Goal: Task Accomplishment & Management: Use online tool/utility

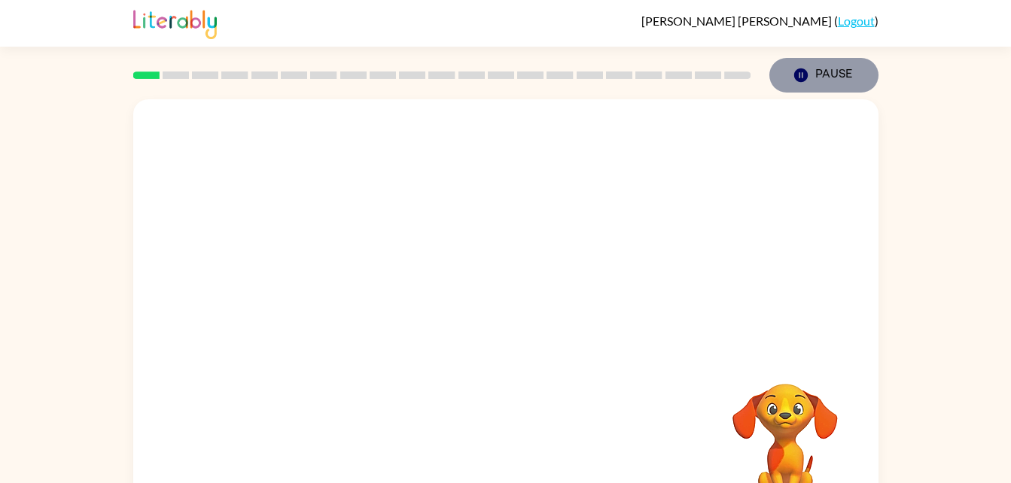
click at [803, 78] on icon "button" at bounding box center [800, 76] width 14 height 14
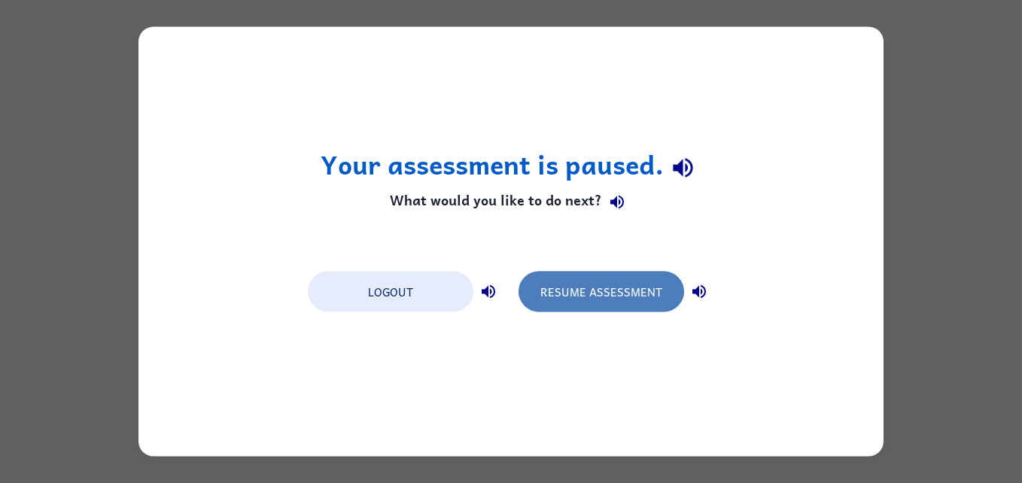
click at [604, 295] on button "Resume Assessment" at bounding box center [602, 292] width 166 height 41
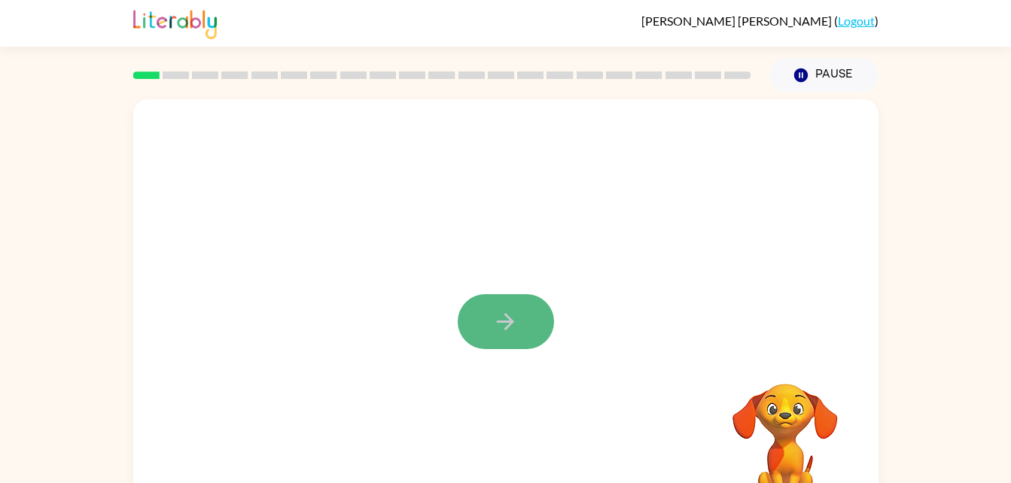
click at [495, 330] on icon "button" at bounding box center [505, 322] width 26 height 26
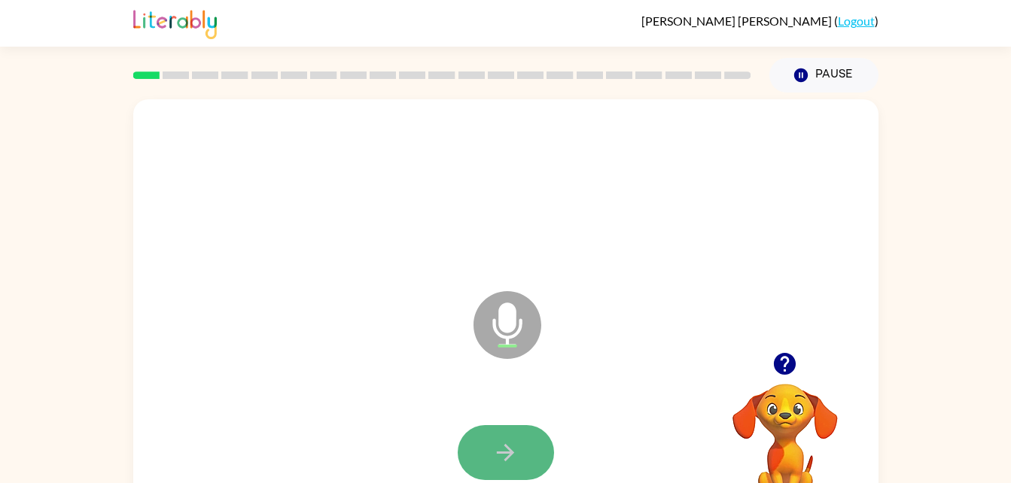
click at [495, 440] on icon "button" at bounding box center [505, 453] width 26 height 26
click at [515, 440] on icon "button" at bounding box center [505, 453] width 26 height 26
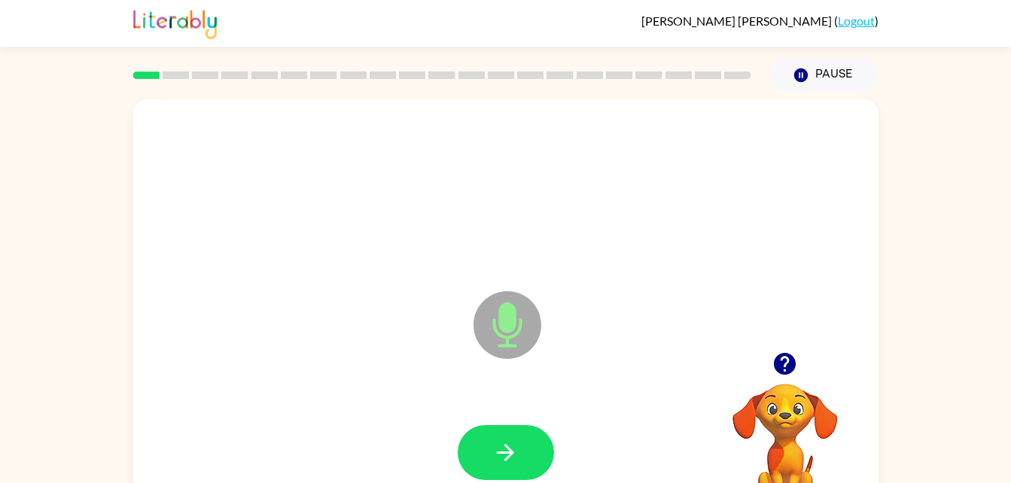
drag, startPoint x: 598, startPoint y: 414, endPoint x: 605, endPoint y: 446, distance: 33.2
click at [605, 446] on div at bounding box center [505, 452] width 715 height 123
click at [508, 447] on icon "button" at bounding box center [505, 452] width 17 height 17
click at [501, 441] on icon "button" at bounding box center [505, 453] width 26 height 26
click at [480, 445] on button "button" at bounding box center [506, 452] width 96 height 55
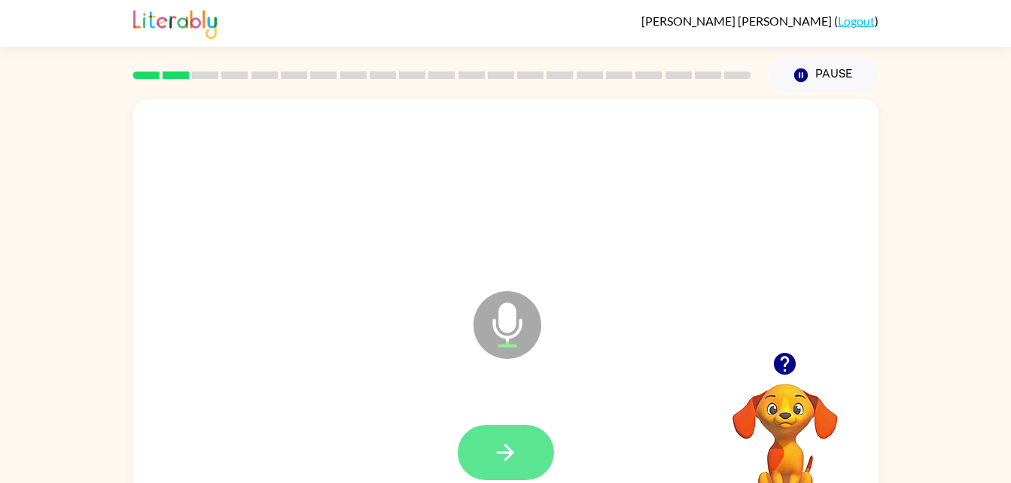
click at [515, 444] on icon "button" at bounding box center [505, 453] width 26 height 26
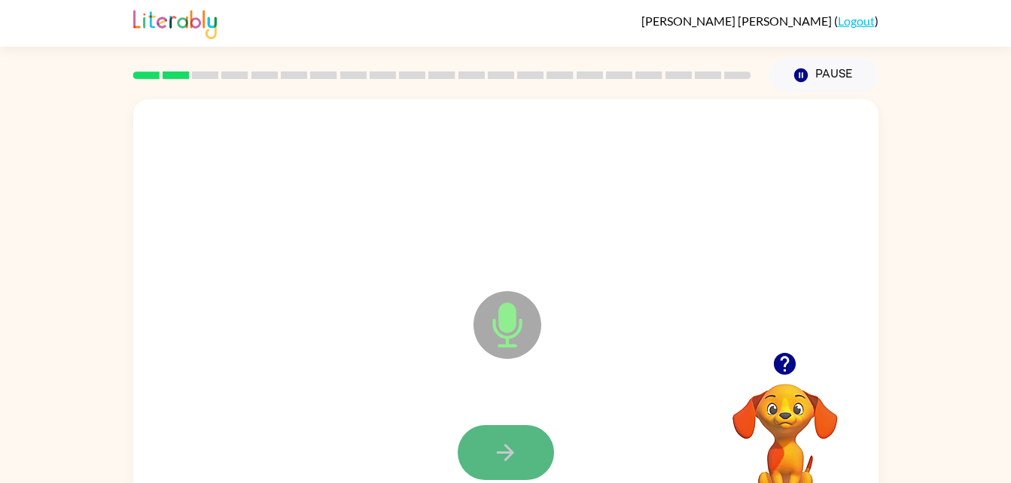
click at [511, 449] on icon "button" at bounding box center [505, 453] width 26 height 26
click at [513, 441] on icon "button" at bounding box center [505, 453] width 26 height 26
click at [511, 448] on icon "button" at bounding box center [505, 453] width 26 height 26
click at [510, 446] on icon "button" at bounding box center [505, 453] width 26 height 26
click at [468, 454] on button "button" at bounding box center [506, 452] width 96 height 55
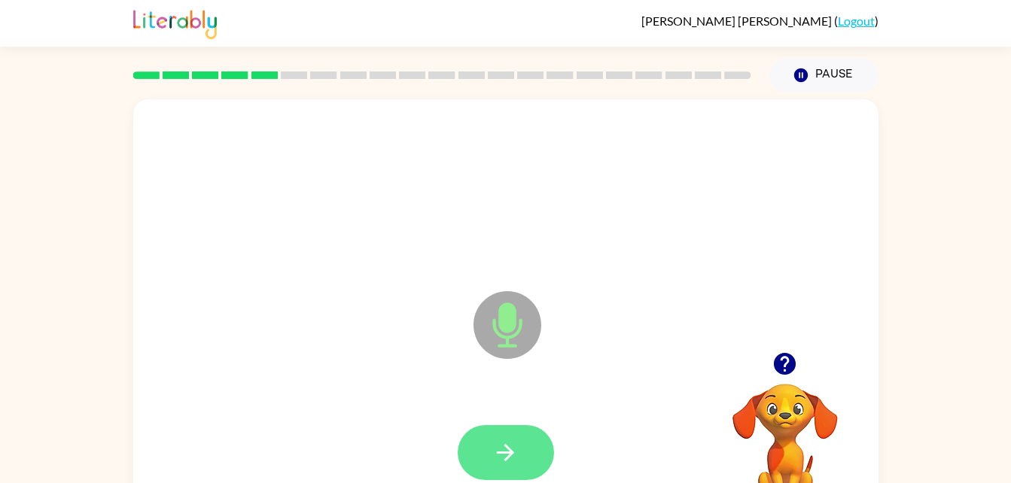
click at [527, 440] on button "button" at bounding box center [506, 452] width 96 height 55
click at [499, 430] on button "button" at bounding box center [506, 452] width 96 height 55
click at [497, 445] on icon "button" at bounding box center [505, 453] width 26 height 26
click at [527, 439] on button "button" at bounding box center [506, 452] width 96 height 55
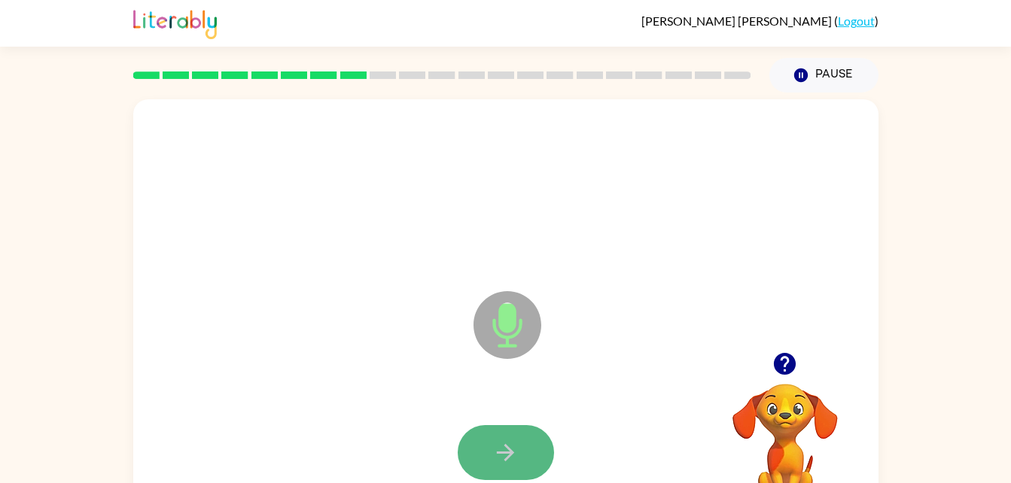
click at [506, 444] on icon "button" at bounding box center [505, 453] width 26 height 26
click at [493, 452] on icon "button" at bounding box center [505, 453] width 26 height 26
click at [516, 443] on icon "button" at bounding box center [505, 453] width 26 height 26
click at [529, 437] on button "button" at bounding box center [506, 452] width 96 height 55
click at [499, 432] on button "button" at bounding box center [506, 452] width 96 height 55
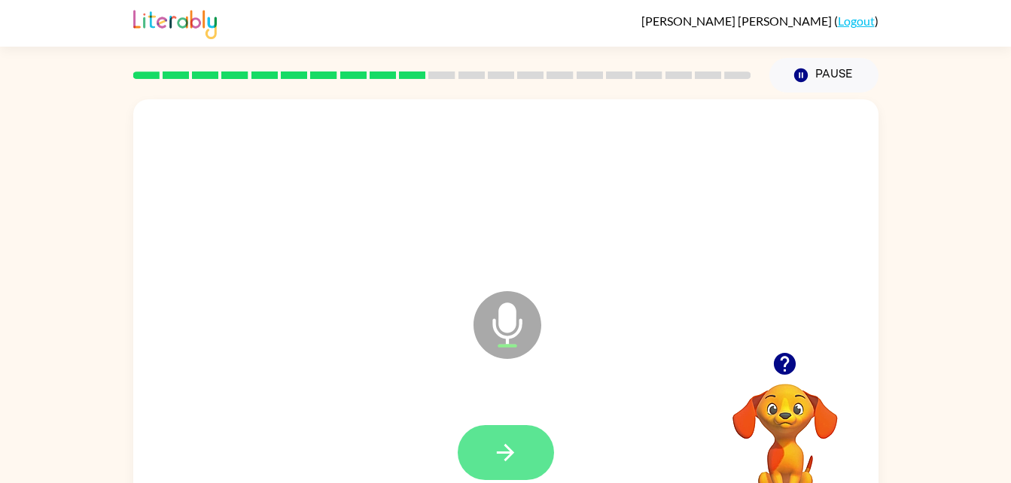
click at [502, 452] on icon "button" at bounding box center [505, 452] width 17 height 17
click at [491, 439] on button "button" at bounding box center [506, 452] width 96 height 55
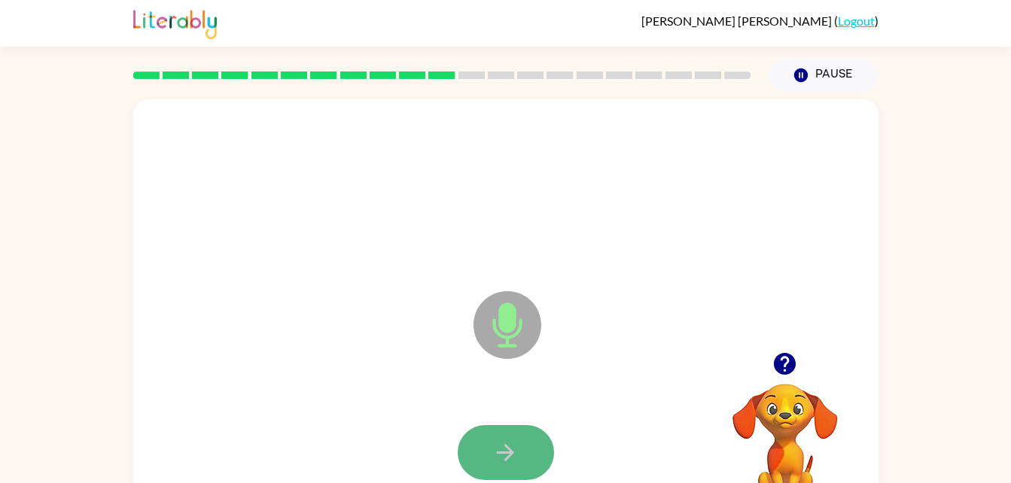
click at [495, 458] on icon "button" at bounding box center [505, 453] width 26 height 26
click at [510, 429] on button "button" at bounding box center [506, 452] width 96 height 55
click at [498, 455] on icon "button" at bounding box center [505, 453] width 26 height 26
click at [513, 436] on button "button" at bounding box center [506, 452] width 96 height 55
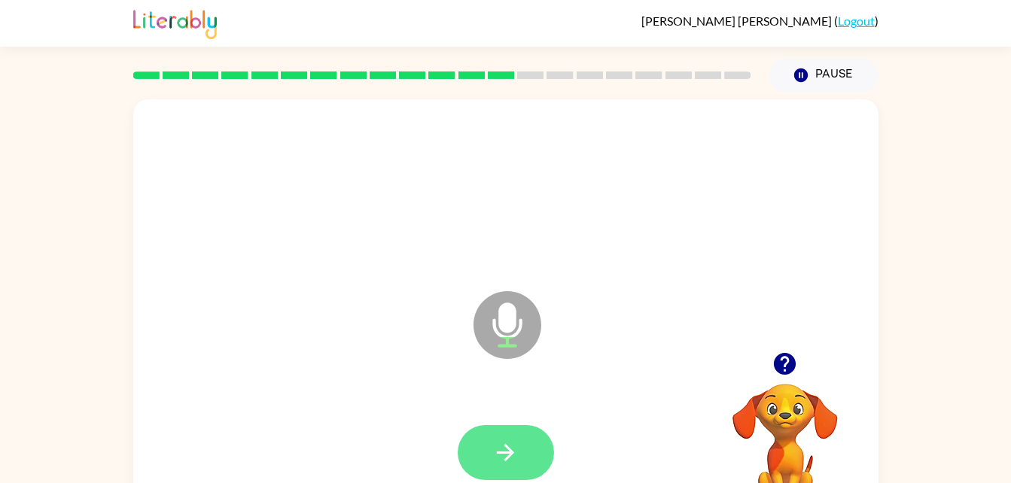
click at [509, 437] on button "button" at bounding box center [506, 452] width 96 height 55
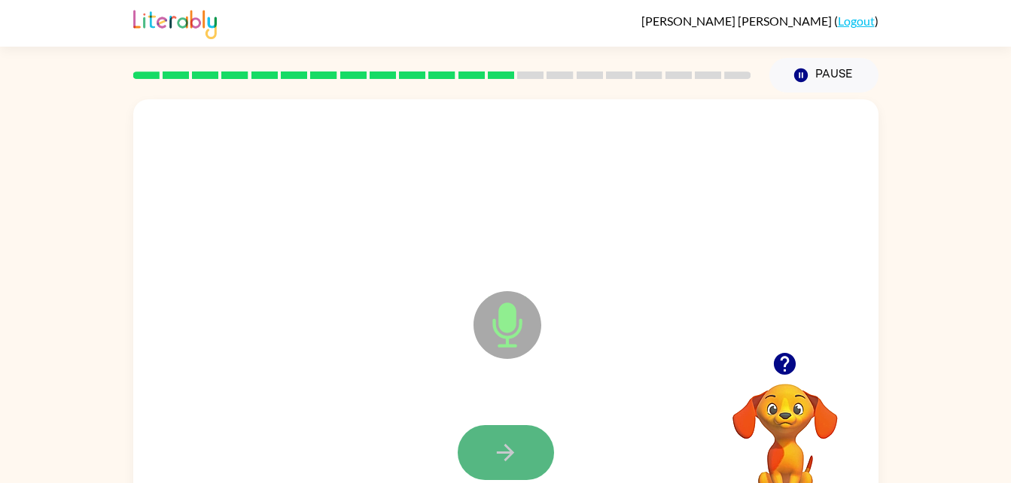
click at [513, 459] on icon "button" at bounding box center [505, 453] width 26 height 26
drag, startPoint x: 529, startPoint y: 455, endPoint x: 389, endPoint y: 437, distance: 141.2
click at [389, 437] on div at bounding box center [505, 452] width 715 height 123
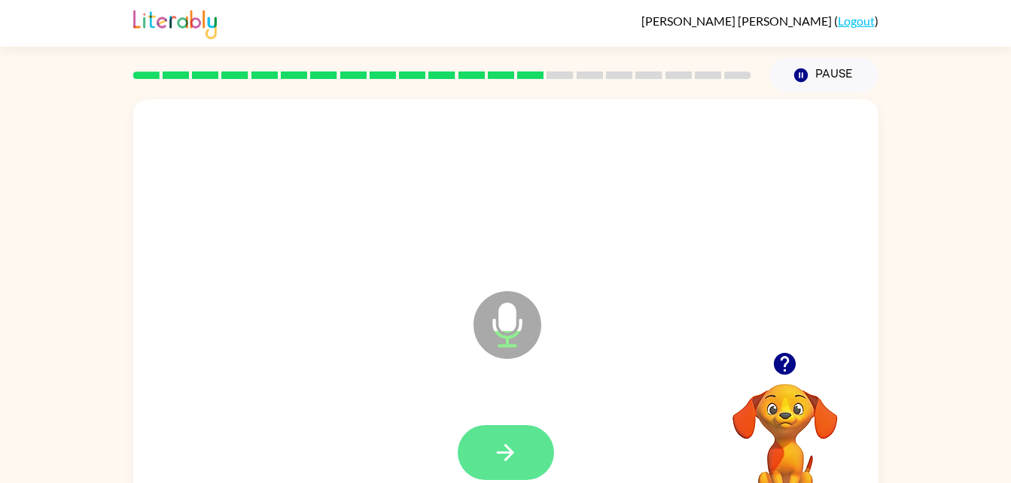
click at [489, 443] on button "button" at bounding box center [506, 452] width 96 height 55
click at [506, 446] on icon "button" at bounding box center [505, 452] width 17 height 17
click at [498, 435] on button "button" at bounding box center [506, 452] width 96 height 55
click at [513, 437] on button "button" at bounding box center [506, 452] width 96 height 55
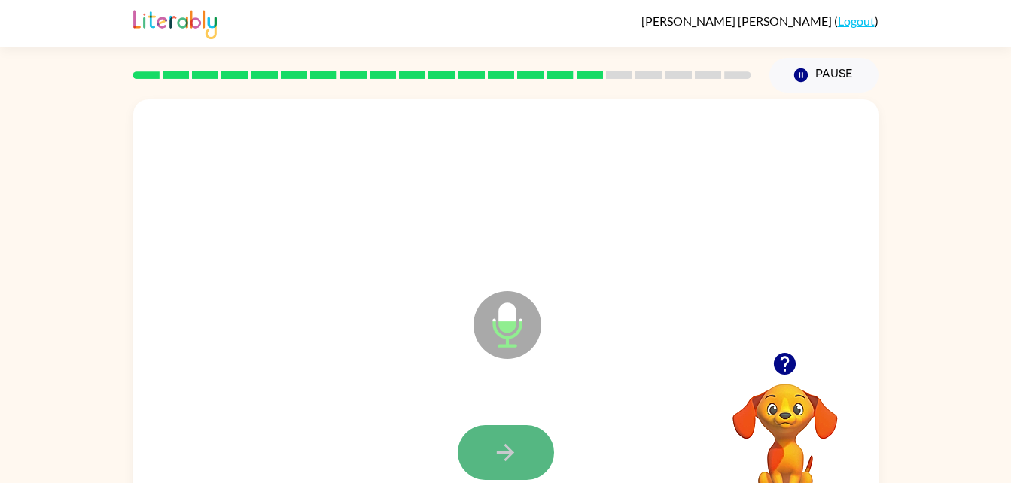
click at [486, 467] on button "button" at bounding box center [506, 452] width 96 height 55
click at [501, 458] on icon "button" at bounding box center [505, 453] width 26 height 26
drag, startPoint x: 525, startPoint y: 452, endPoint x: 911, endPoint y: 387, distance: 390.8
click at [911, 387] on div "Microphone The Microphone is here when it is your turn to talk Your browser mus…" at bounding box center [505, 311] width 1011 height 437
click at [503, 448] on icon "button" at bounding box center [505, 453] width 26 height 26
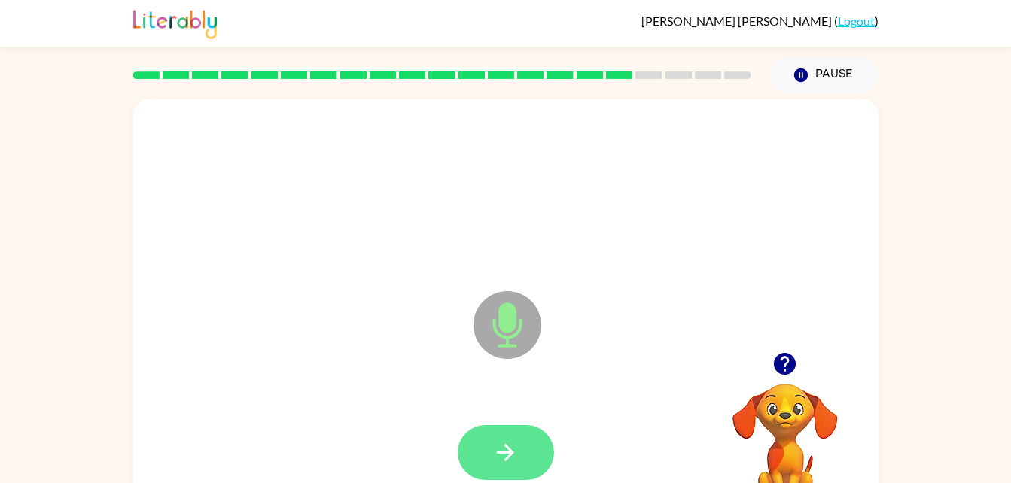
click at [521, 432] on button "button" at bounding box center [506, 452] width 96 height 55
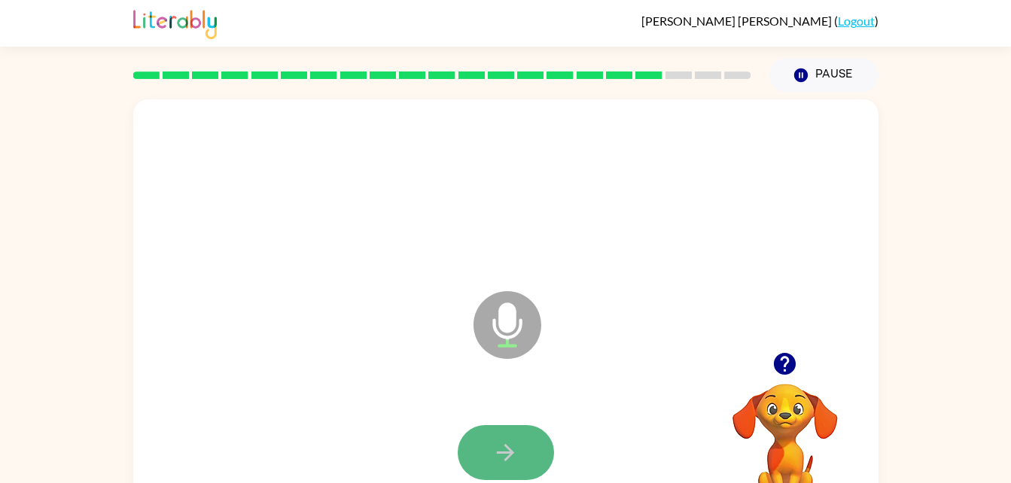
click at [487, 452] on button "button" at bounding box center [506, 452] width 96 height 55
click at [508, 461] on icon "button" at bounding box center [505, 453] width 26 height 26
click at [532, 450] on button "button" at bounding box center [506, 452] width 96 height 55
click at [492, 465] on icon "button" at bounding box center [505, 453] width 26 height 26
click at [537, 444] on button "button" at bounding box center [506, 452] width 96 height 55
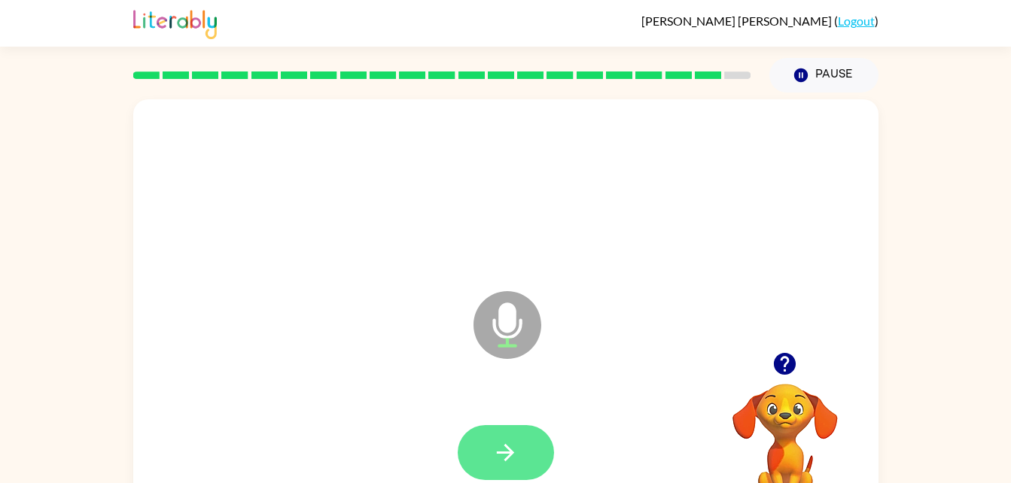
click at [511, 446] on icon "button" at bounding box center [505, 453] width 26 height 26
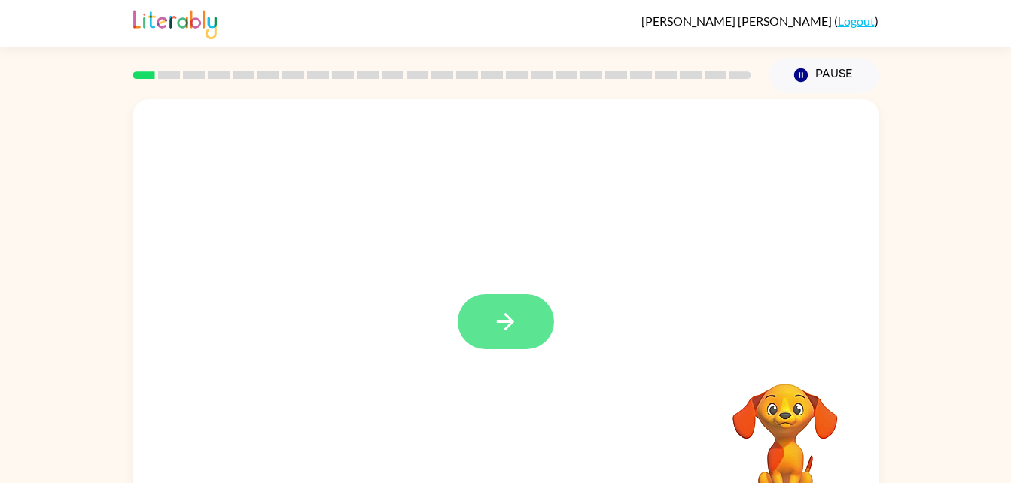
click at [533, 324] on button "button" at bounding box center [506, 321] width 96 height 55
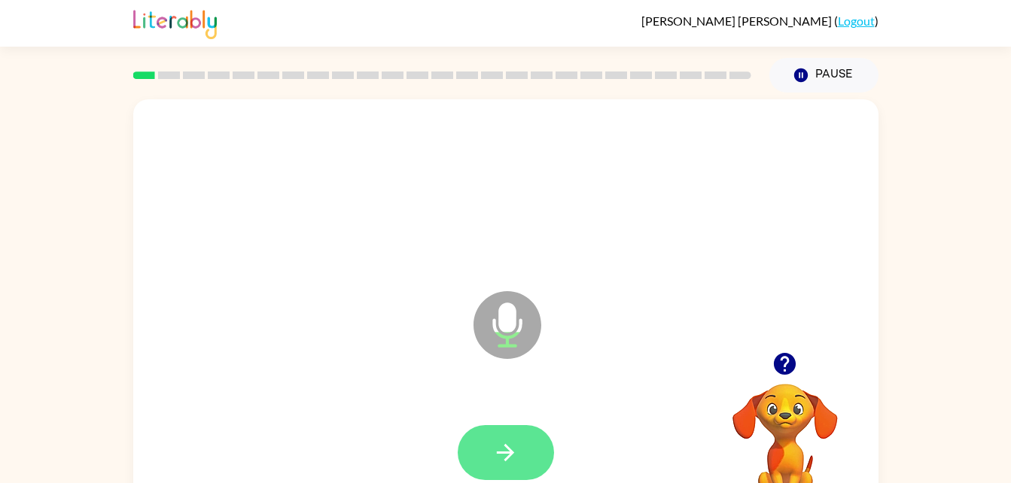
click at [489, 460] on button "button" at bounding box center [506, 452] width 96 height 55
click at [507, 466] on button "button" at bounding box center [506, 452] width 96 height 55
click at [511, 451] on icon "button" at bounding box center [505, 452] width 17 height 17
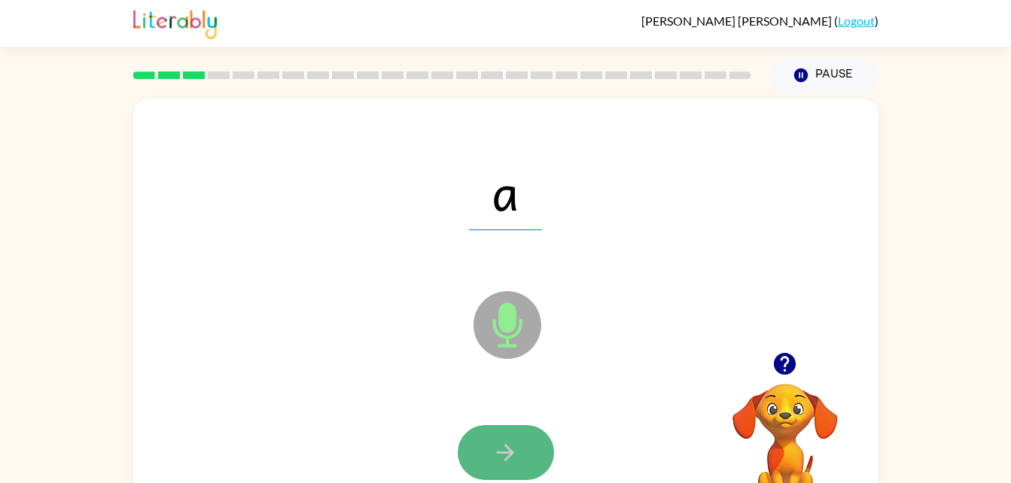
click at [517, 443] on icon "button" at bounding box center [505, 453] width 26 height 26
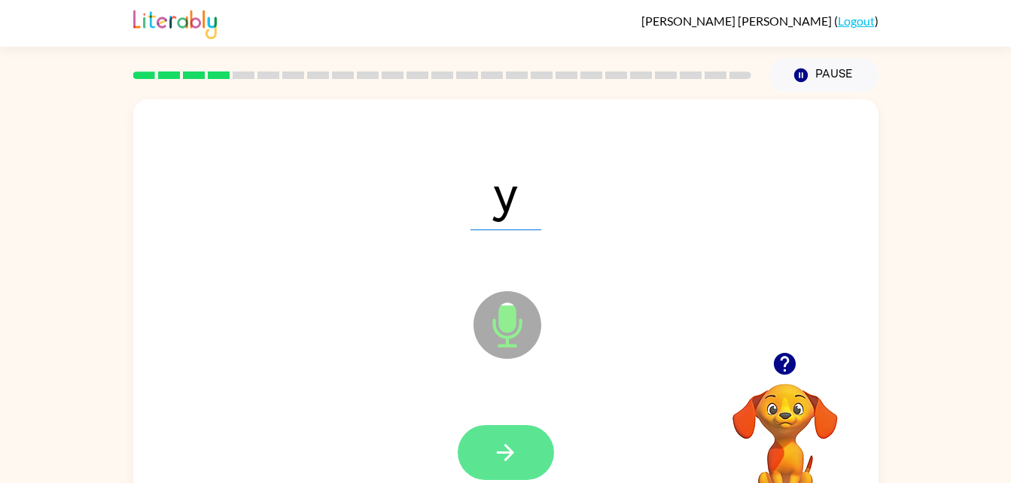
click at [507, 448] on icon "button" at bounding box center [505, 452] width 17 height 17
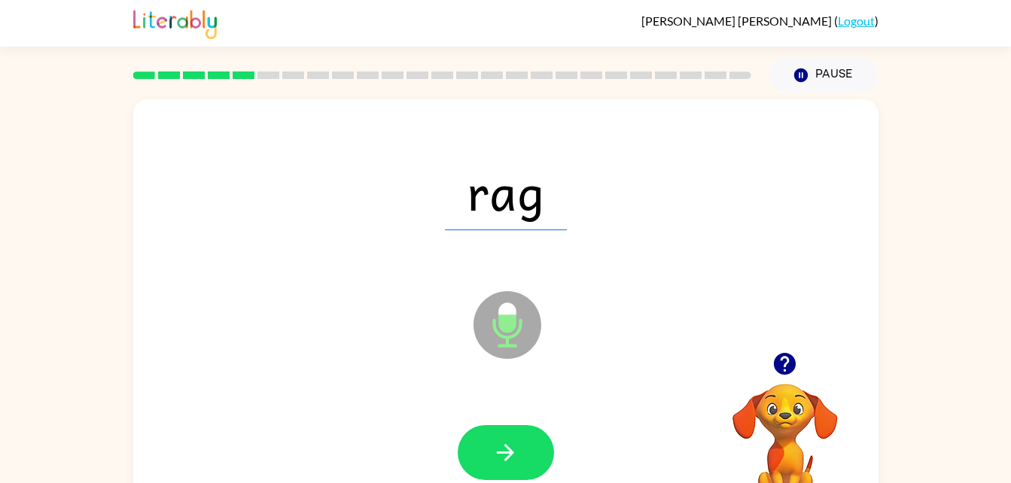
drag, startPoint x: 525, startPoint y: 441, endPoint x: 421, endPoint y: 440, distance: 104.6
click at [421, 440] on div at bounding box center [505, 452] width 715 height 123
click at [506, 445] on icon "button" at bounding box center [505, 452] width 17 height 17
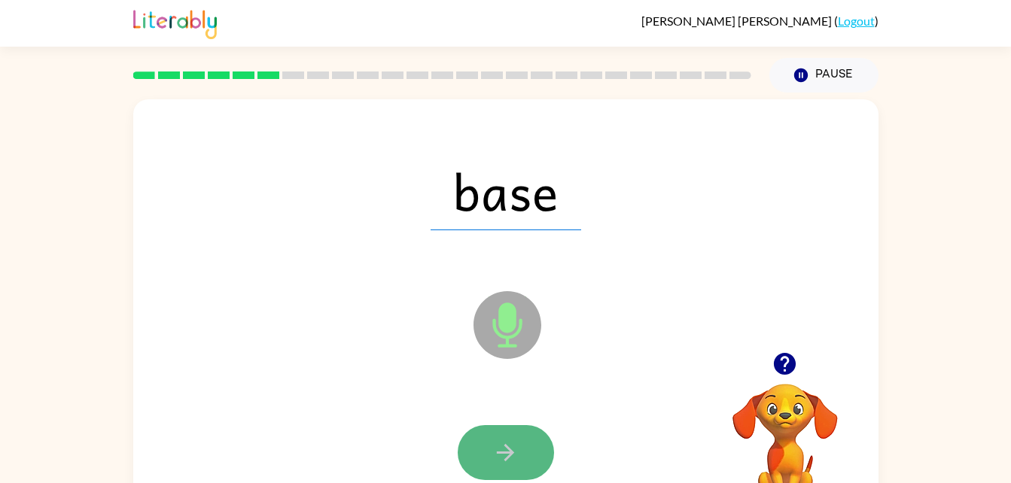
click at [489, 452] on button "button" at bounding box center [506, 452] width 96 height 55
click at [510, 444] on icon "button" at bounding box center [505, 453] width 26 height 26
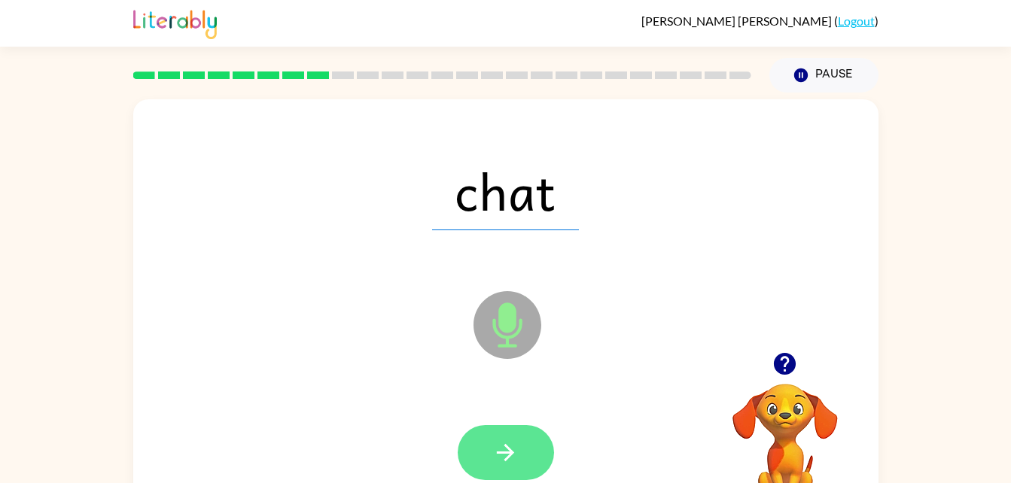
click at [507, 438] on button "button" at bounding box center [506, 452] width 96 height 55
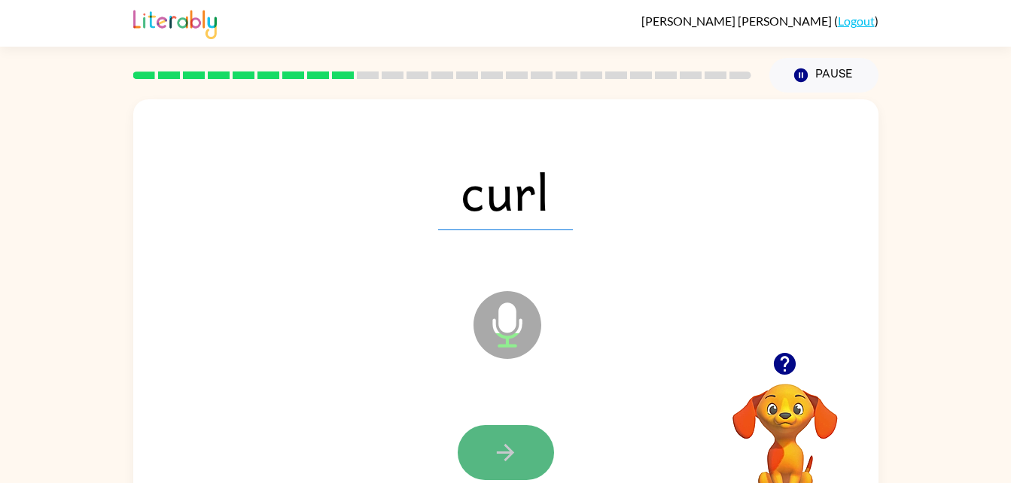
click at [509, 449] on icon "button" at bounding box center [505, 452] width 17 height 17
click at [526, 436] on button "button" at bounding box center [506, 452] width 96 height 55
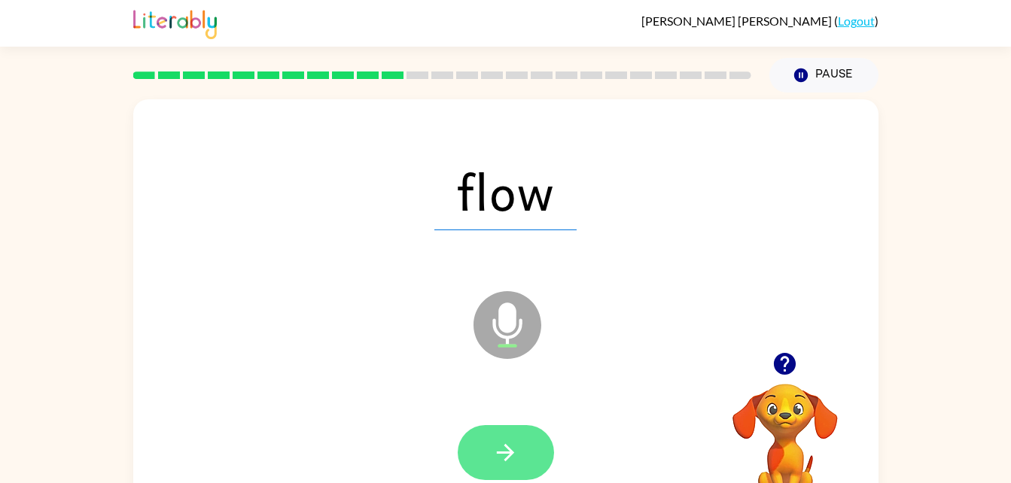
click at [511, 432] on button "button" at bounding box center [506, 452] width 96 height 55
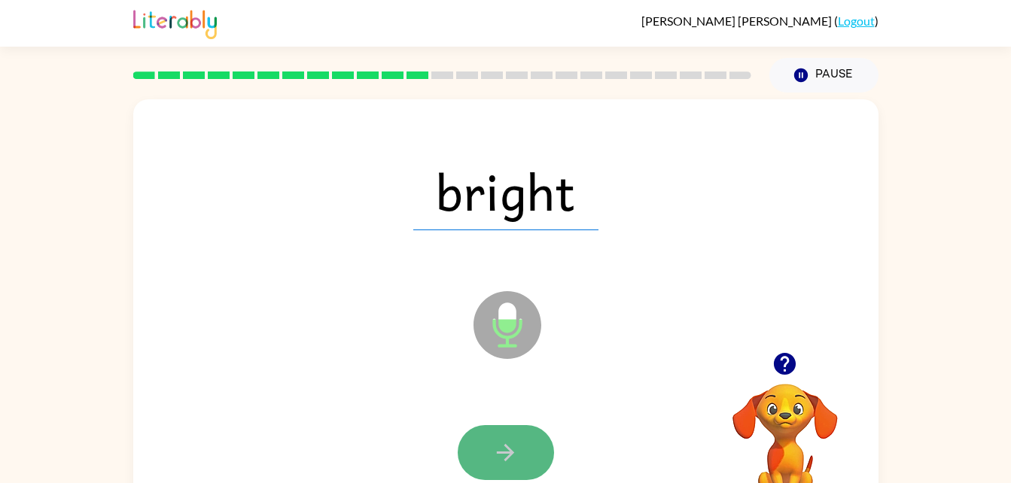
click at [507, 434] on button "button" at bounding box center [506, 452] width 96 height 55
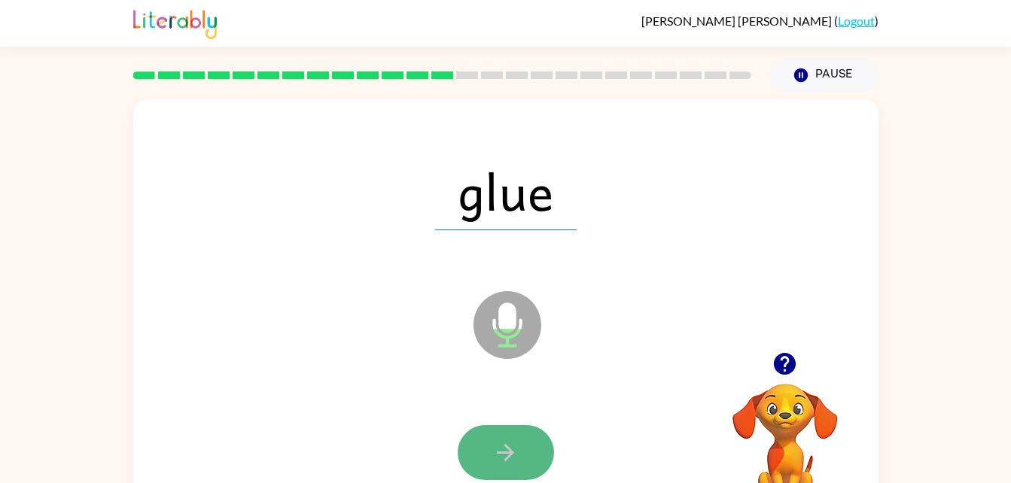
click at [512, 458] on icon "button" at bounding box center [505, 453] width 26 height 26
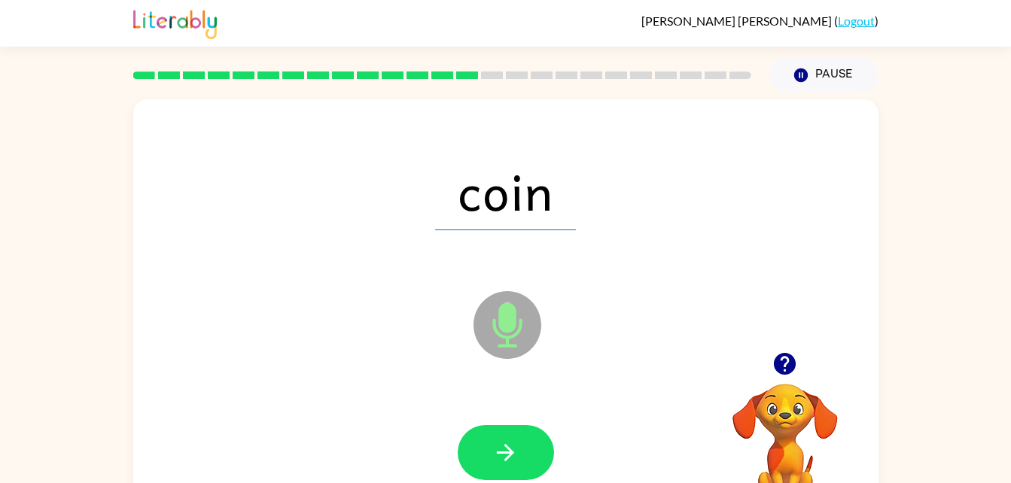
drag, startPoint x: 527, startPoint y: 453, endPoint x: 394, endPoint y: 410, distance: 140.2
click at [394, 410] on div at bounding box center [505, 452] width 715 height 123
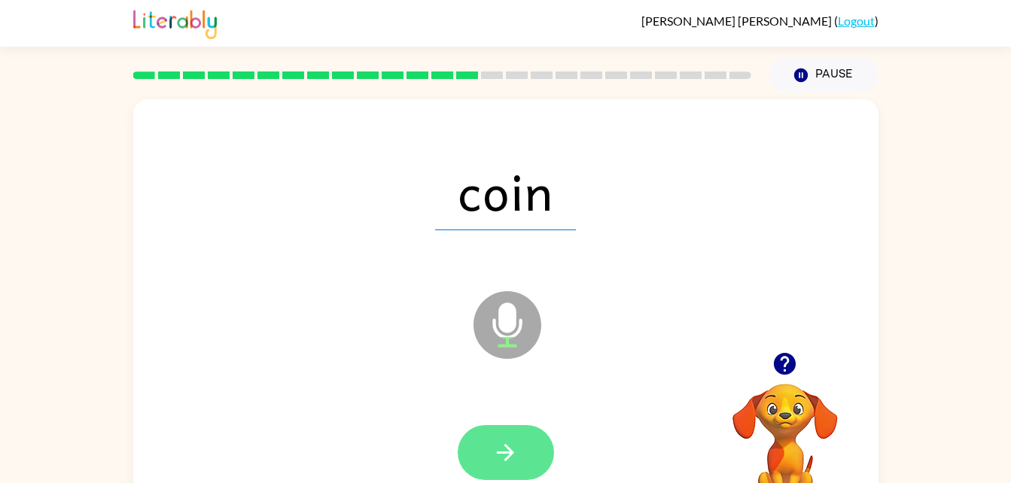
click at [483, 442] on button "button" at bounding box center [506, 452] width 96 height 55
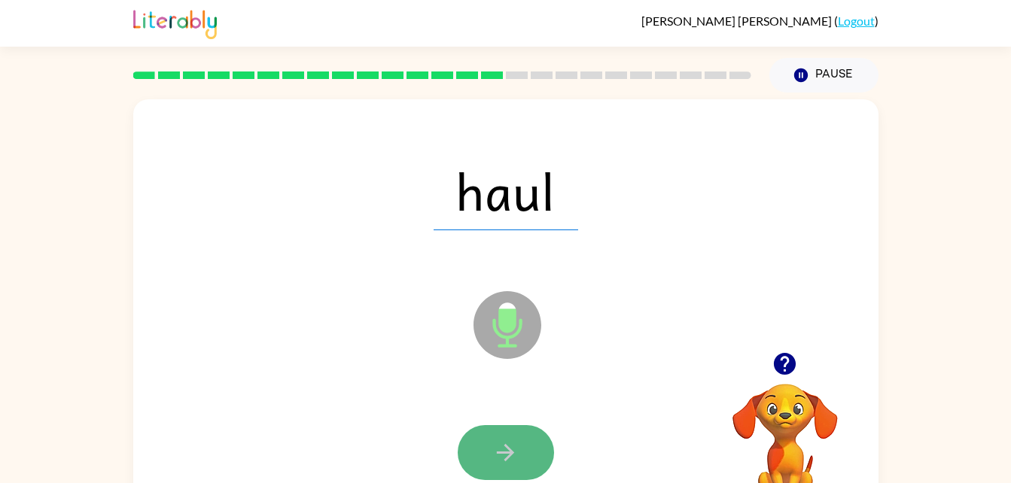
click at [501, 464] on icon "button" at bounding box center [505, 453] width 26 height 26
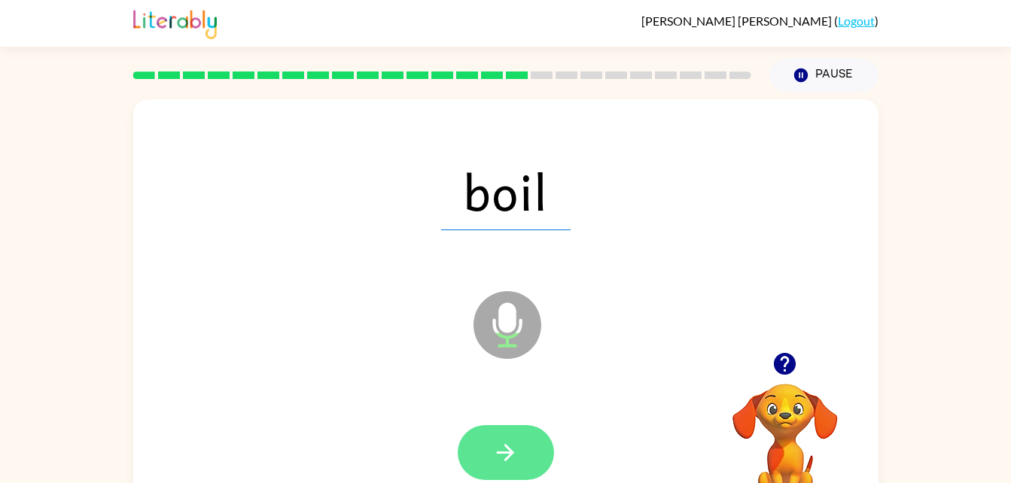
click at [502, 448] on icon "button" at bounding box center [505, 453] width 26 height 26
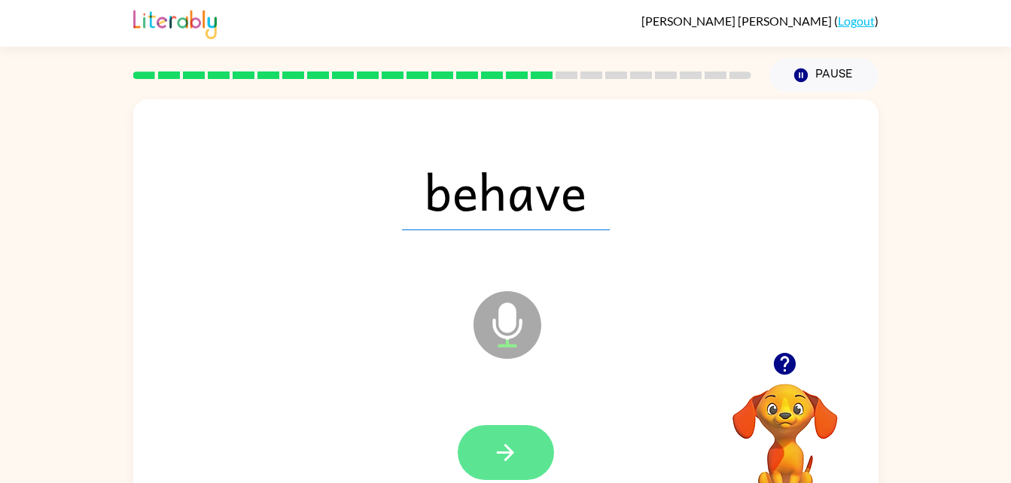
click at [521, 431] on button "button" at bounding box center [506, 452] width 96 height 55
click at [495, 446] on icon "button" at bounding box center [505, 453] width 26 height 26
click at [519, 444] on button "button" at bounding box center [506, 452] width 96 height 55
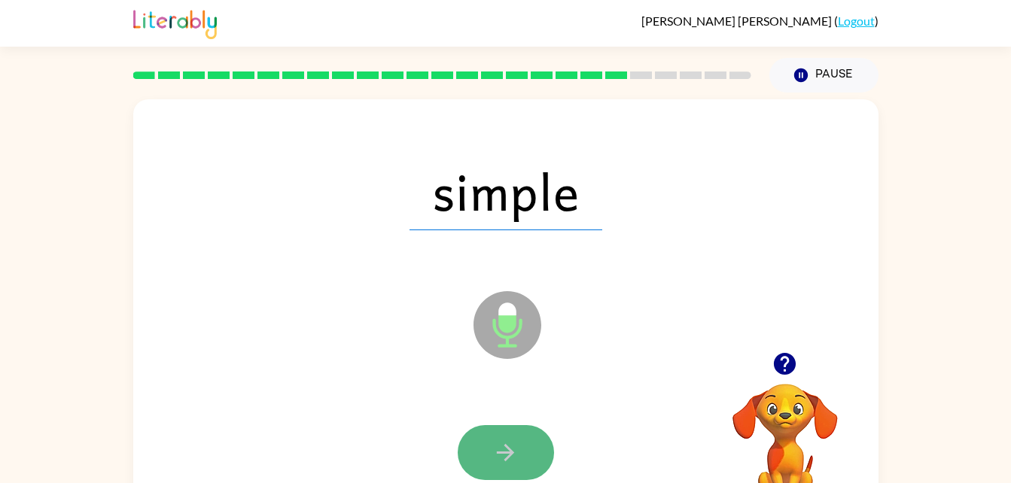
click at [522, 441] on button "button" at bounding box center [506, 452] width 96 height 55
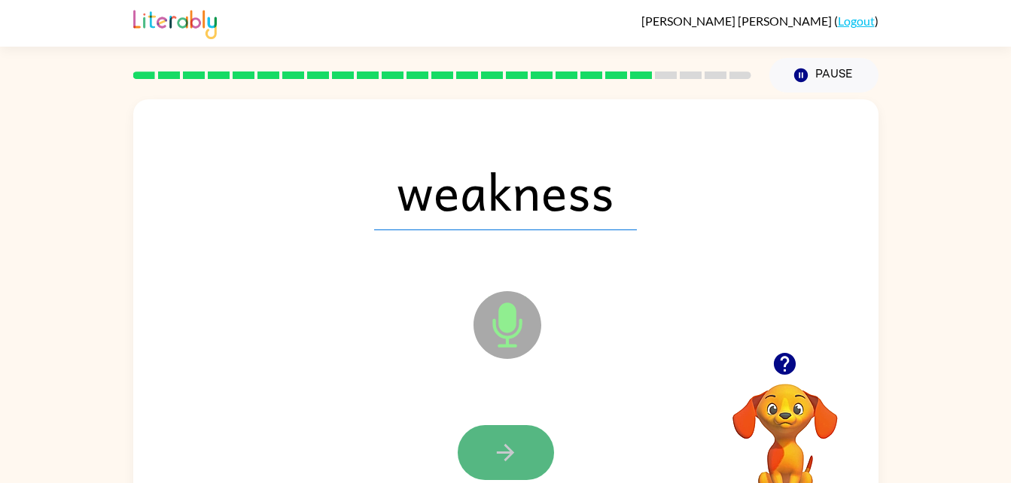
click at [514, 442] on icon "button" at bounding box center [505, 453] width 26 height 26
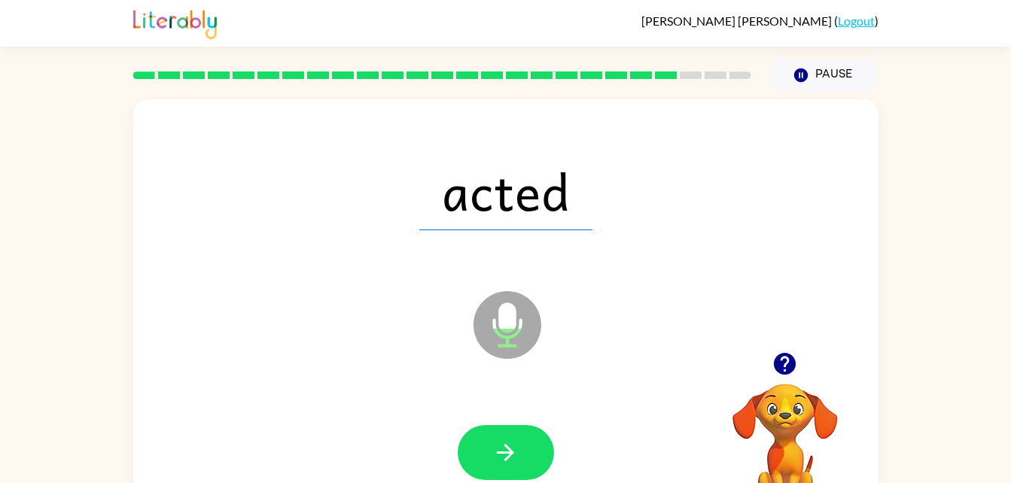
drag, startPoint x: 525, startPoint y: 442, endPoint x: 419, endPoint y: 408, distance: 111.4
click at [419, 408] on div at bounding box center [505, 452] width 715 height 123
click at [497, 431] on button "button" at bounding box center [506, 452] width 96 height 55
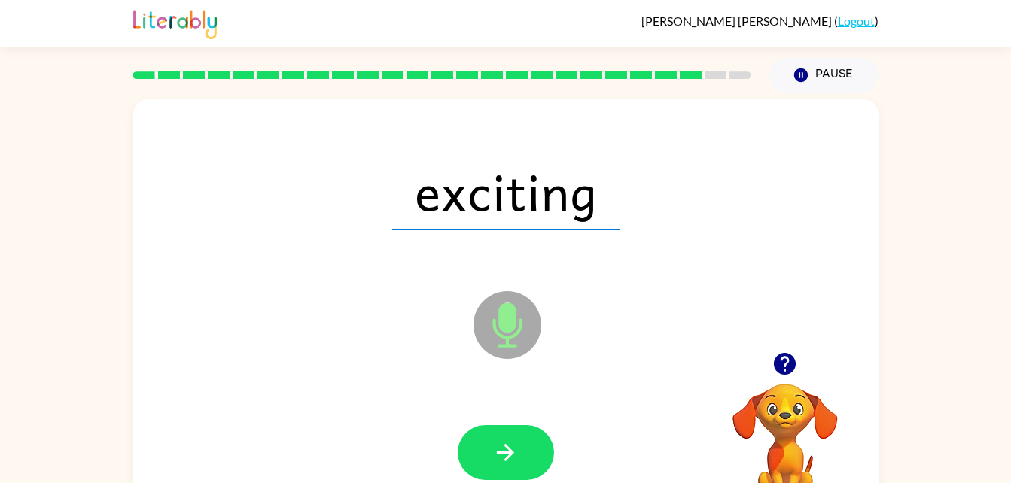
drag, startPoint x: 495, startPoint y: 431, endPoint x: 417, endPoint y: 389, distance: 88.9
click at [417, 389] on div "exciting Microphone The Microphone is here when it is your turn to talk" at bounding box center [505, 314] width 745 height 430
click at [483, 437] on button "button" at bounding box center [506, 452] width 96 height 55
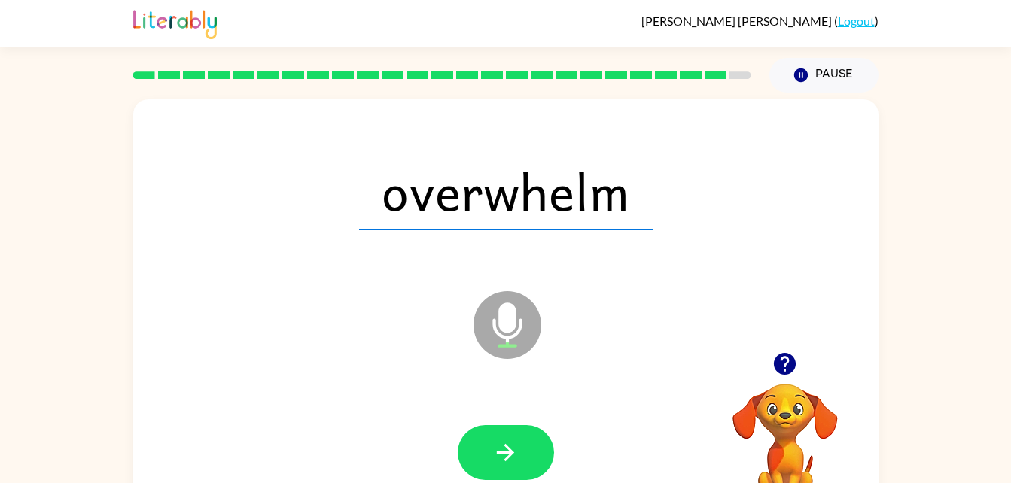
drag, startPoint x: 490, startPoint y: 437, endPoint x: 625, endPoint y: 443, distance: 134.8
click at [625, 443] on div at bounding box center [505, 452] width 715 height 123
click at [516, 461] on icon "button" at bounding box center [505, 453] width 26 height 26
